Goal: Task Accomplishment & Management: Manage account settings

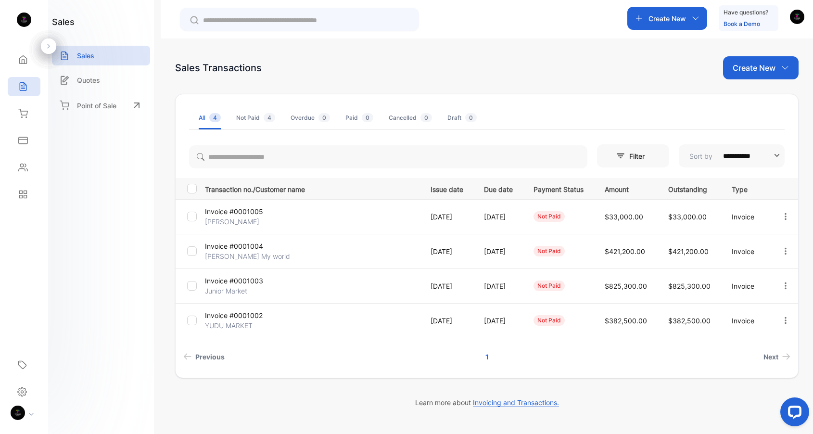
click at [259, 211] on p "Invoice #0001005" at bounding box center [240, 211] width 71 height 10
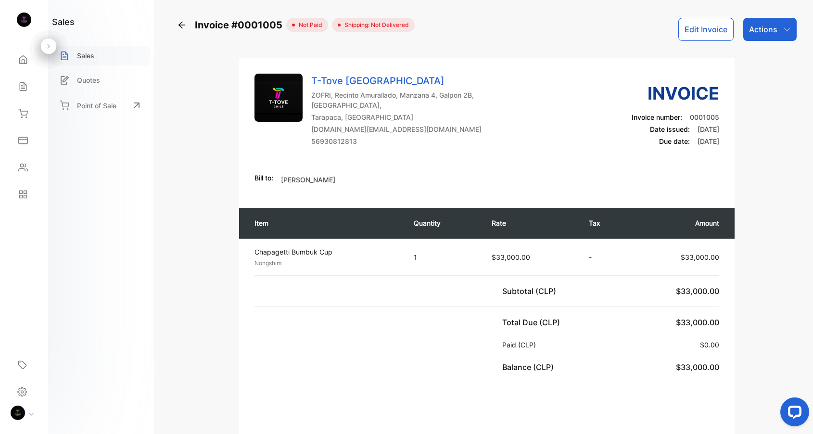
click at [102, 56] on div "Sales" at bounding box center [101, 56] width 98 height 20
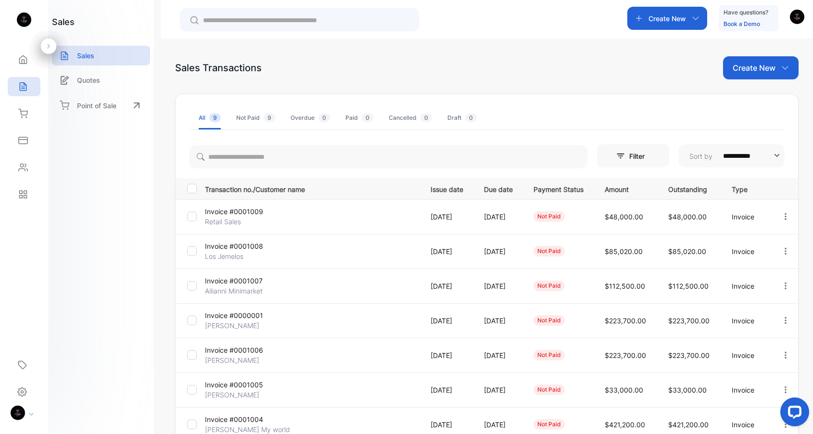
click at [241, 319] on p "Invoice #0000001" at bounding box center [240, 315] width 71 height 10
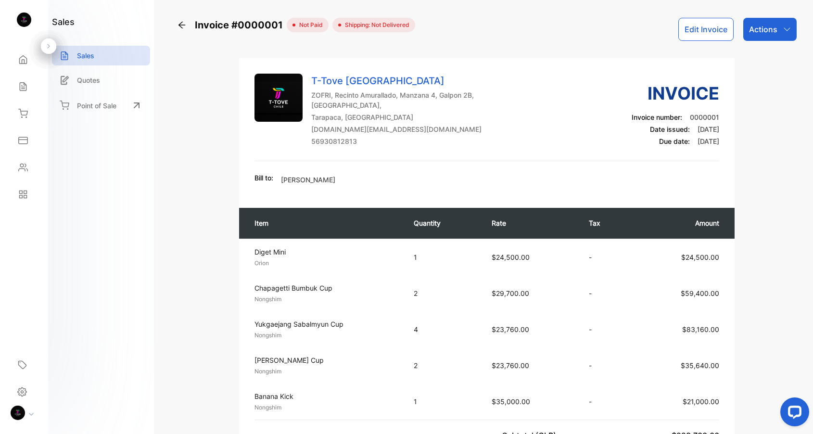
click at [710, 33] on button "Edit Invoice" at bounding box center [705, 29] width 55 height 23
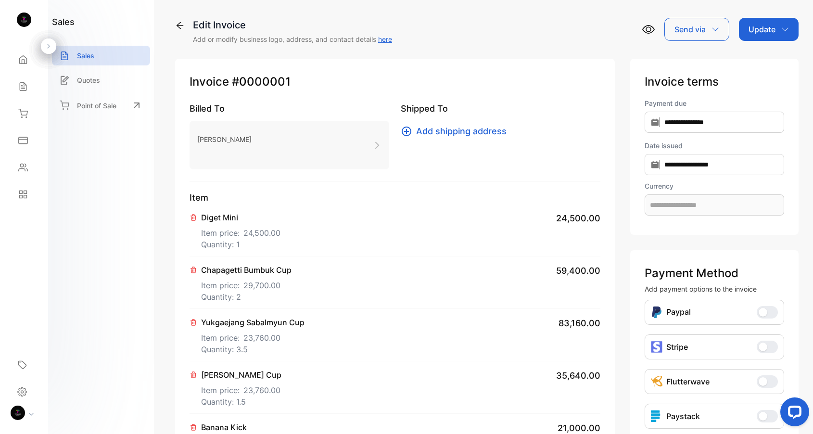
type input "**********"
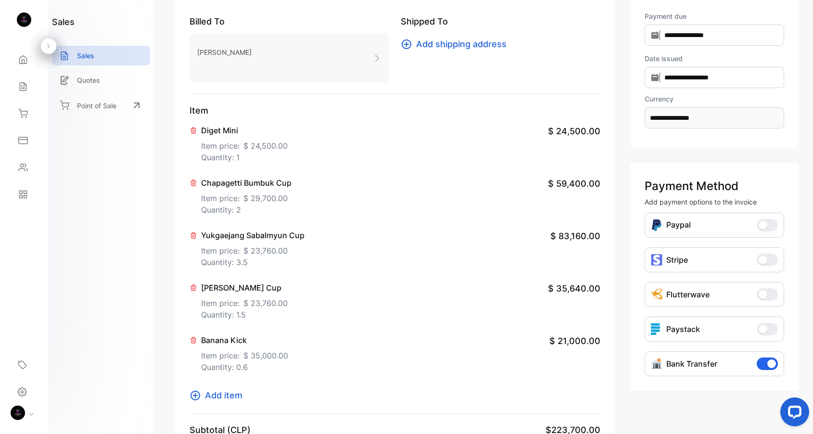
scroll to position [88, 0]
click at [245, 309] on p "Quantity: 1.5" at bounding box center [244, 314] width 87 height 12
click at [256, 258] on p "Quantity: 3.5" at bounding box center [252, 262] width 103 height 12
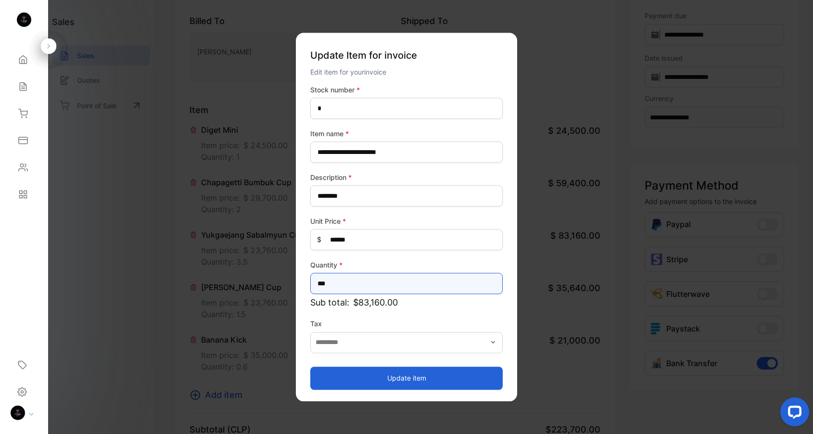
drag, startPoint x: 335, startPoint y: 277, endPoint x: 237, endPoint y: 275, distance: 98.2
type input "*"
click at [359, 381] on button "Update item" at bounding box center [406, 378] width 192 height 23
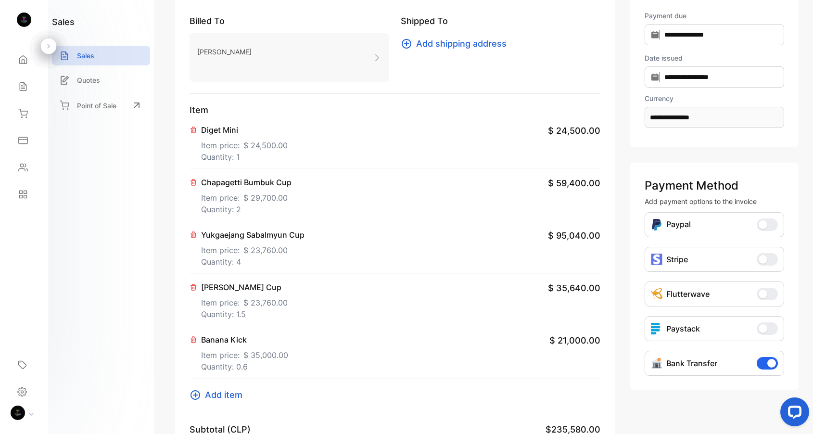
click at [257, 308] on p "Quantity: 1.5" at bounding box center [244, 314] width 87 height 12
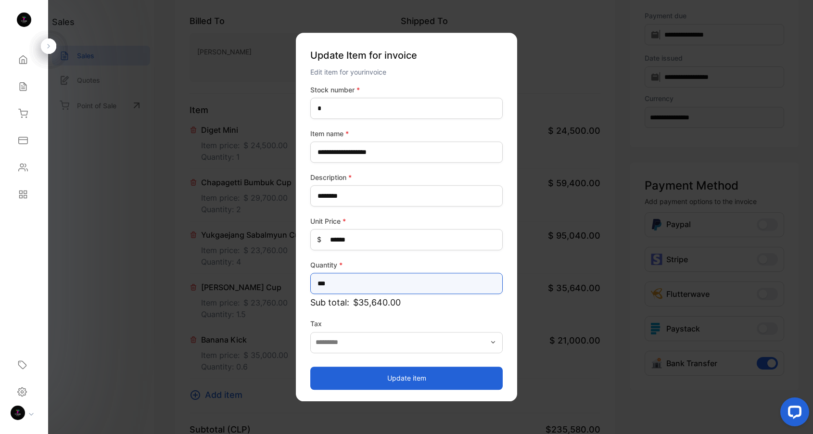
drag, startPoint x: 343, startPoint y: 287, endPoint x: 236, endPoint y: 287, distance: 106.3
type input "*"
click at [437, 379] on button "Update item" at bounding box center [406, 378] width 192 height 23
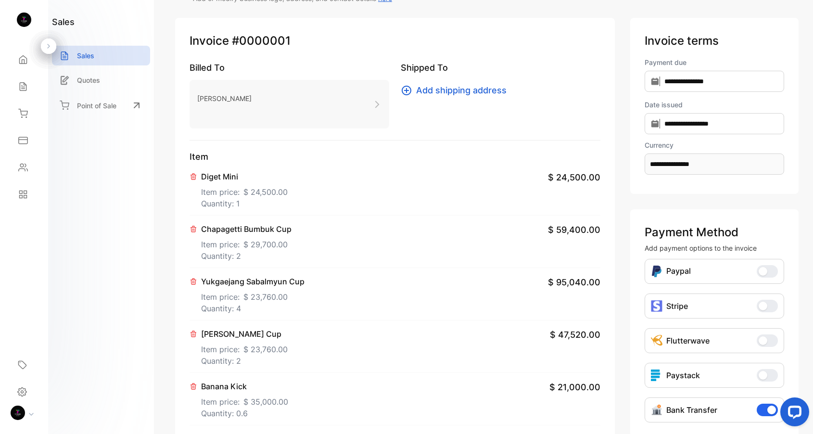
scroll to position [0, 0]
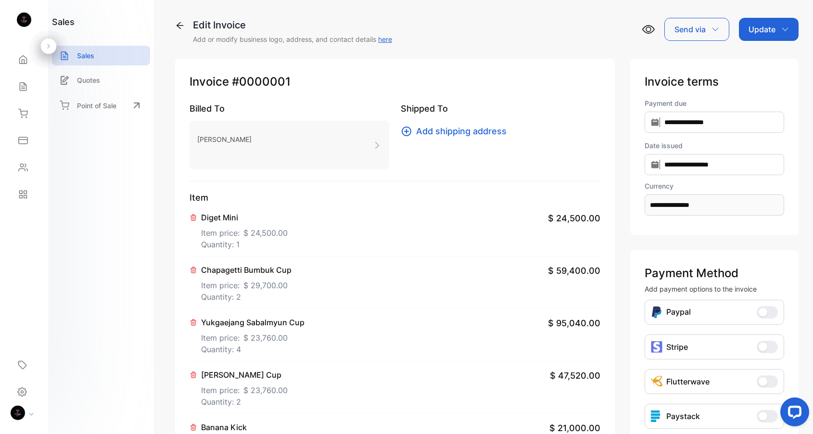
click at [684, 40] on div "Send via" at bounding box center [696, 29] width 65 height 23
click at [769, 27] on p "Update" at bounding box center [762, 30] width 27 height 12
click at [761, 60] on div "Invoice" at bounding box center [770, 60] width 55 height 19
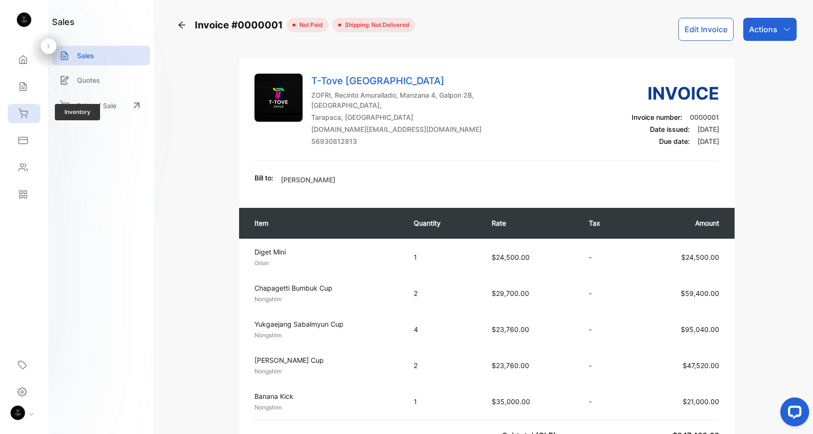
click at [28, 114] on div "Inventory" at bounding box center [24, 113] width 33 height 19
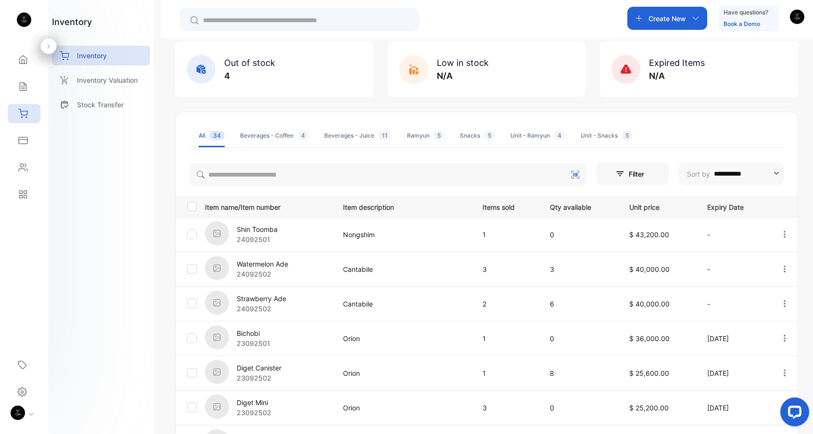
scroll to position [68, 0]
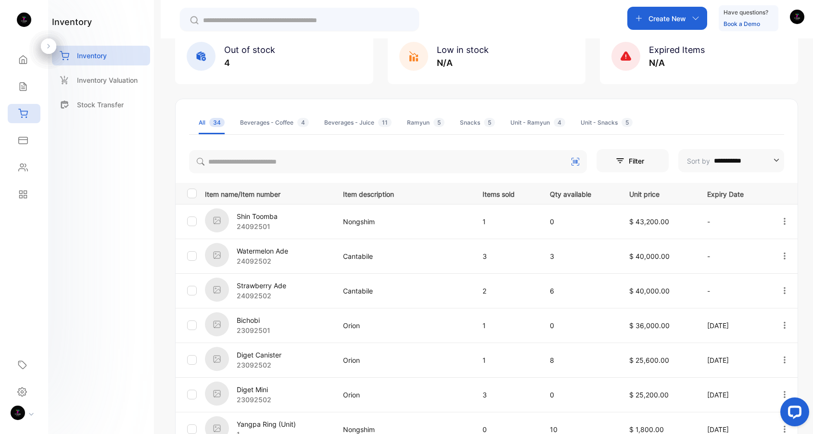
click at [419, 126] on div "Ramyun 5" at bounding box center [426, 122] width 38 height 9
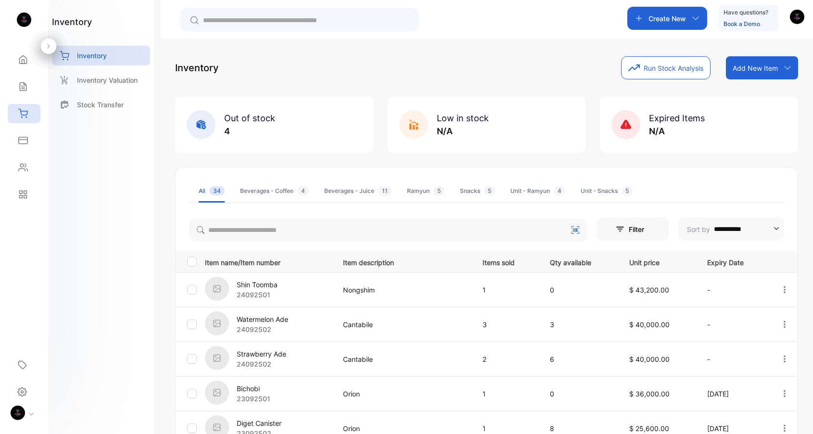
click at [417, 199] on li "Ramyun 5" at bounding box center [426, 190] width 38 height 23
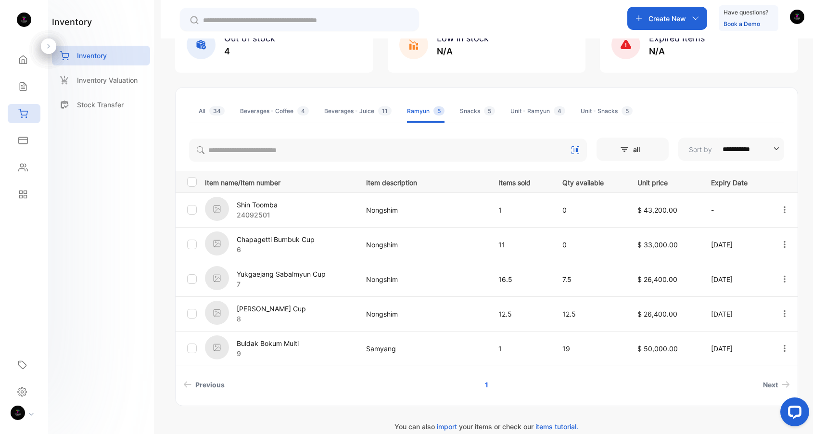
scroll to position [91, 0]
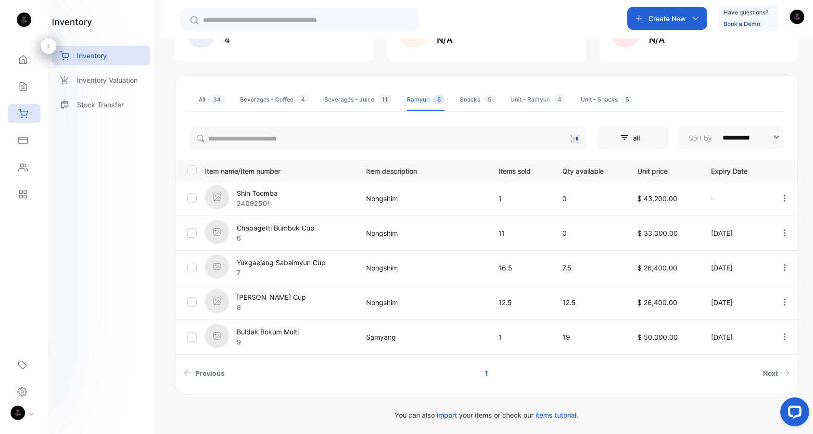
click at [308, 261] on p "Yukgaejang Sabalmyun Cup" at bounding box center [281, 262] width 89 height 10
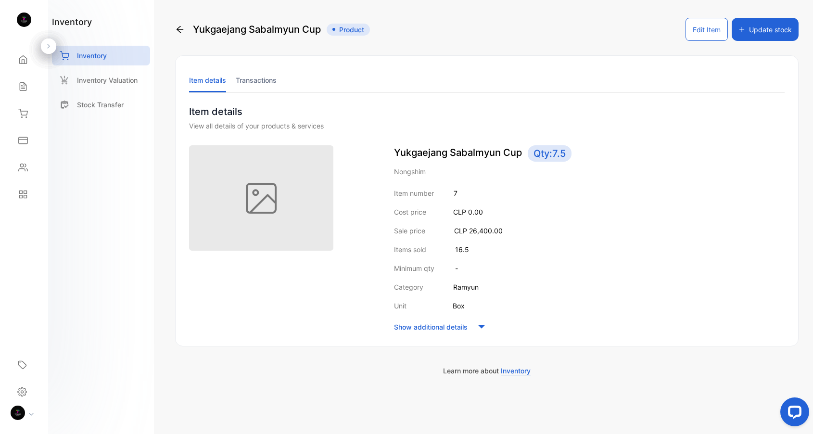
click at [263, 77] on li "Transactions" at bounding box center [256, 80] width 41 height 25
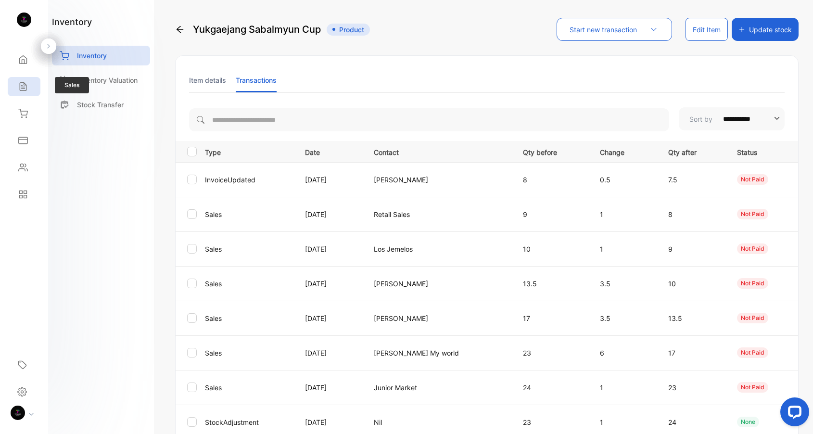
click at [28, 84] on div "Sales" at bounding box center [24, 86] width 33 height 19
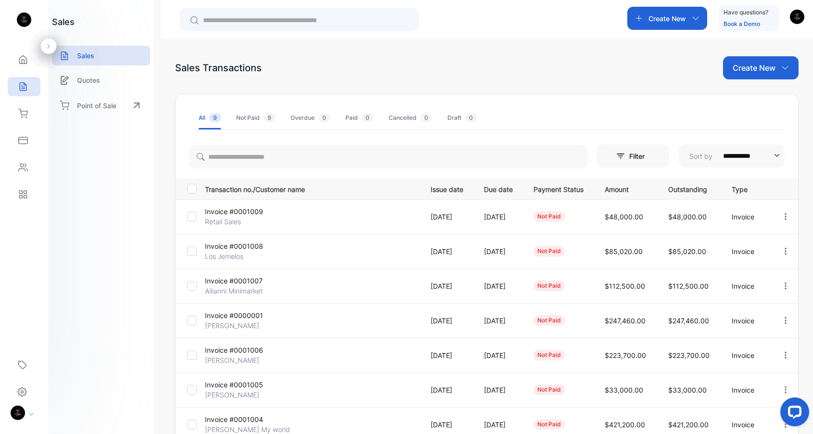
click at [243, 321] on p "[PERSON_NAME]" at bounding box center [240, 325] width 71 height 10
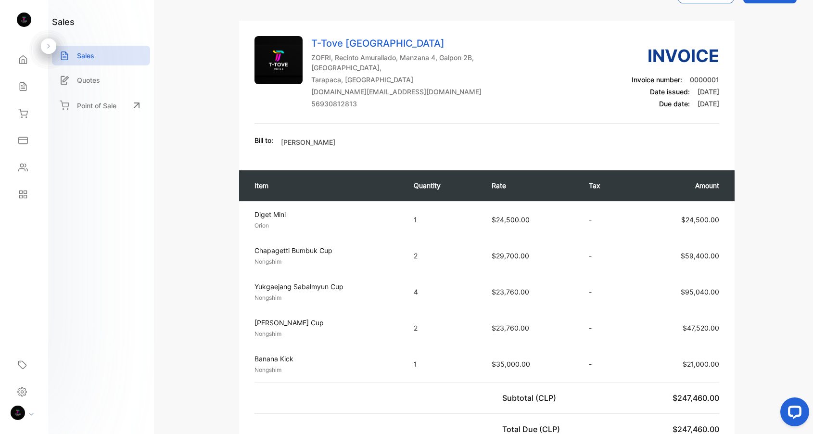
scroll to position [36, 0]
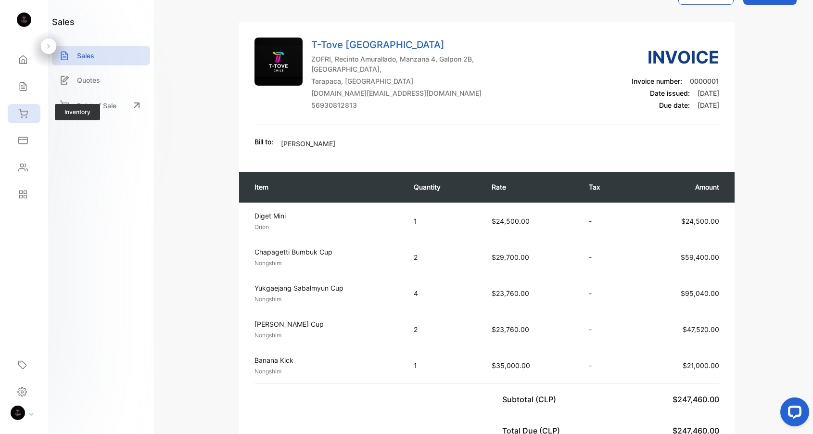
click at [24, 114] on icon at bounding box center [23, 114] width 10 height 10
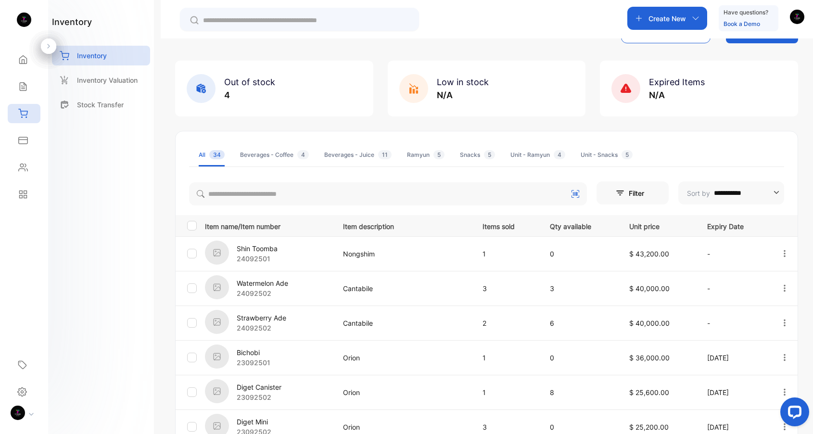
click at [417, 160] on li "Ramyun 5" at bounding box center [426, 154] width 38 height 23
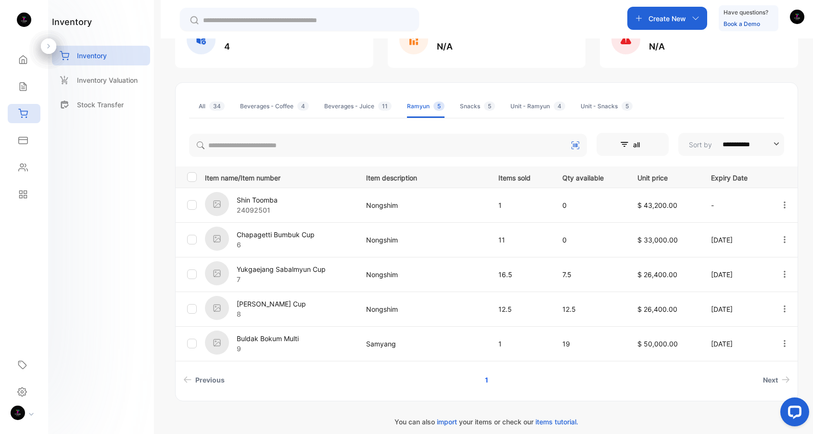
scroll to position [91, 0]
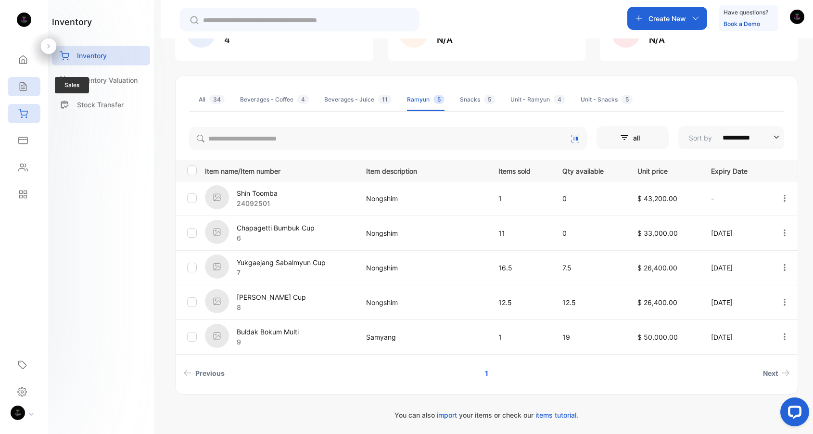
click at [20, 91] on icon at bounding box center [23, 87] width 10 height 10
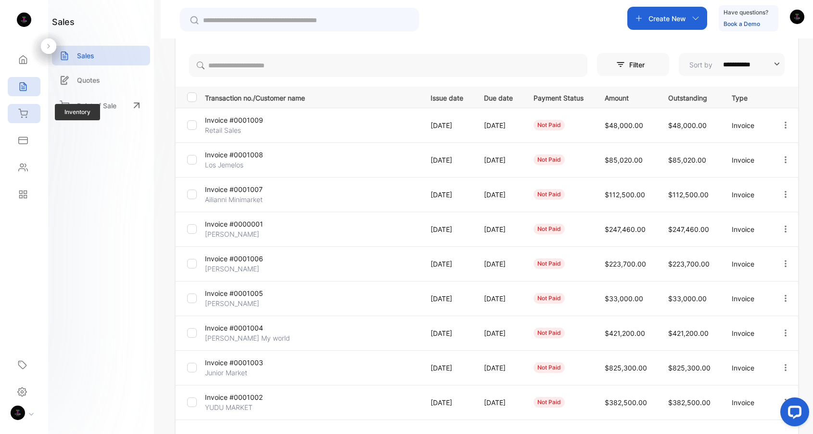
click at [16, 114] on div "Inventory" at bounding box center [21, 114] width 13 height 10
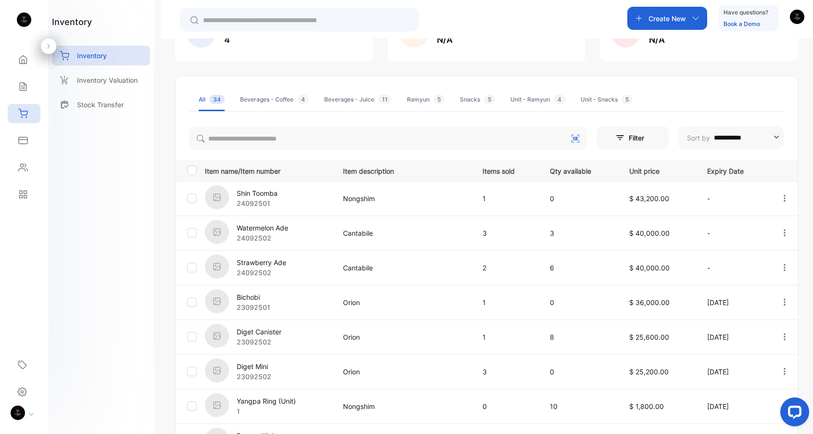
click at [413, 99] on div "Ramyun 5" at bounding box center [426, 99] width 38 height 9
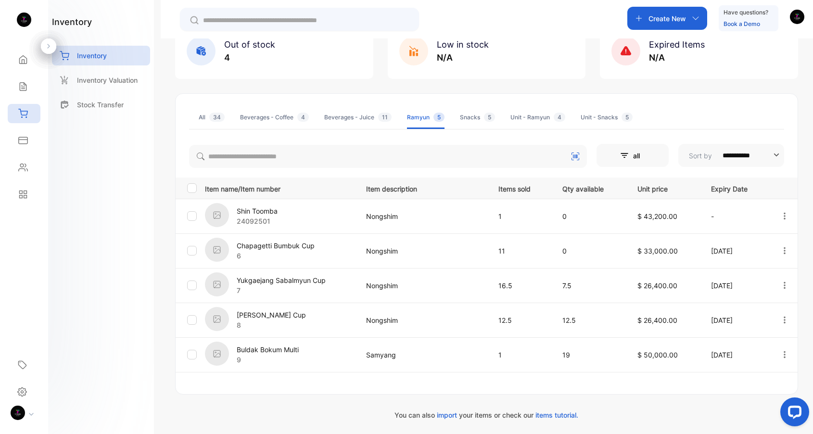
scroll to position [91, 0]
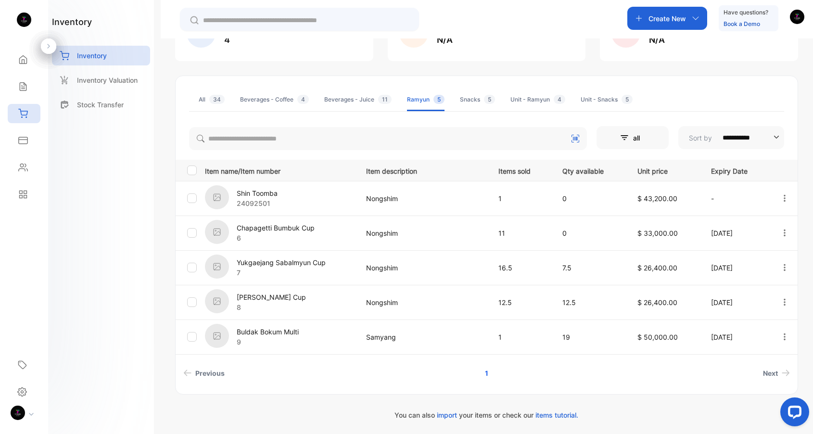
click at [290, 263] on p "Yukgaejang Sabalmyun Cup" at bounding box center [281, 262] width 89 height 10
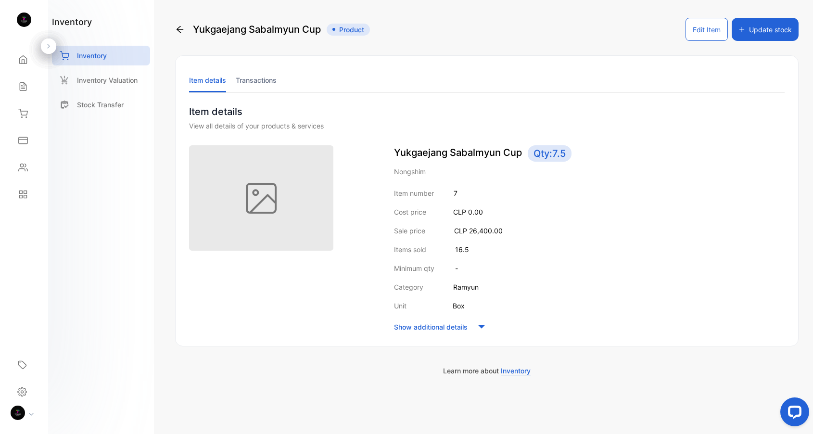
click at [262, 79] on li "Transactions" at bounding box center [256, 80] width 41 height 25
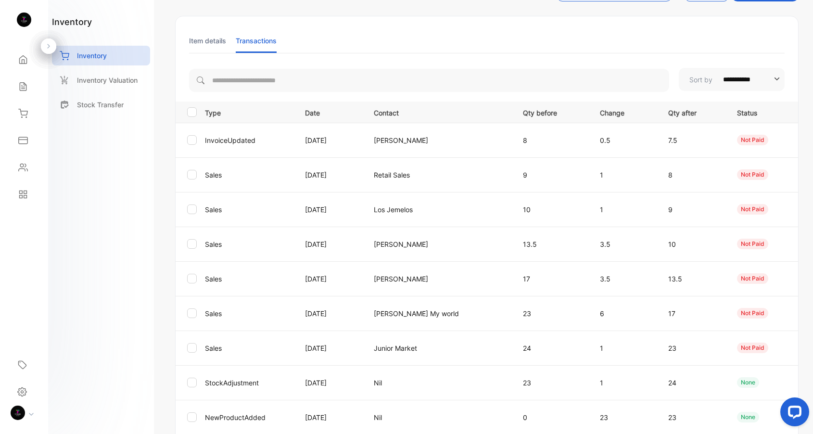
scroll to position [40, 0]
click at [25, 106] on div "Inventory" at bounding box center [24, 113] width 33 height 19
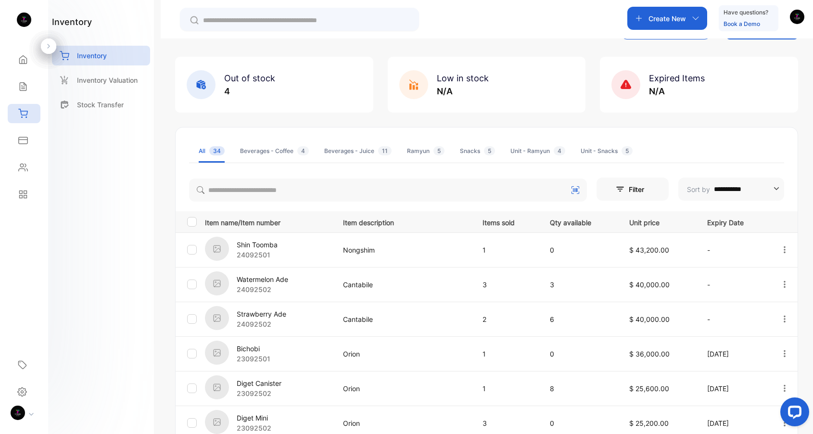
click at [421, 152] on div "Ramyun 5" at bounding box center [426, 151] width 38 height 9
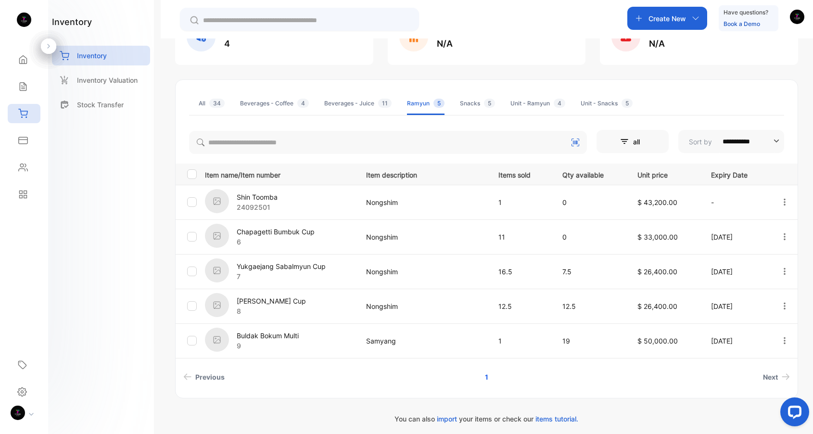
scroll to position [91, 0]
